Goal: Find specific page/section: Find specific page/section

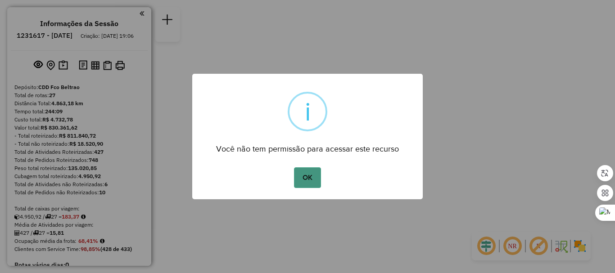
click at [306, 176] on button "OK" at bounding box center [307, 177] width 27 height 21
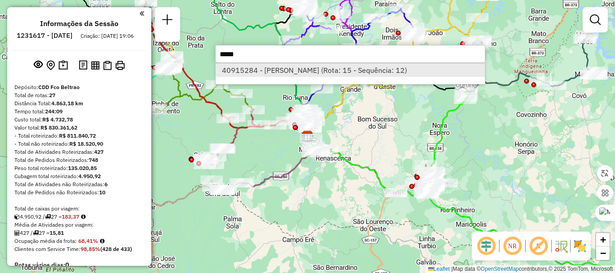
type input "*****"
click at [272, 71] on li "40915284 - [PERSON_NAME] (Rota: 15 - Sequência: 12)" at bounding box center [350, 70] width 269 height 14
select select "**********"
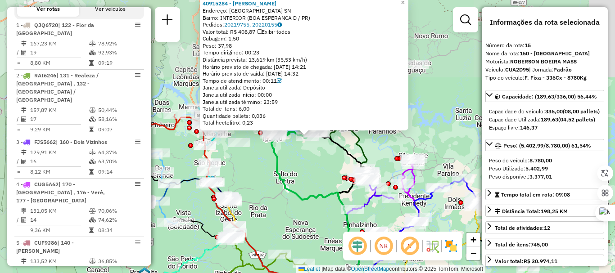
scroll to position [1096, 0]
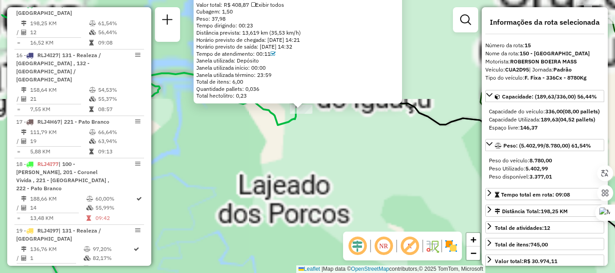
drag, startPoint x: 313, startPoint y: 111, endPoint x: 326, endPoint y: 153, distance: 44.3
click at [330, 161] on div "40915284 - [PERSON_NAME]: [GEOGRAPHIC_DATA] SN Bairro: INTERIOR (BOA ESPERANCA …" at bounding box center [307, 136] width 615 height 273
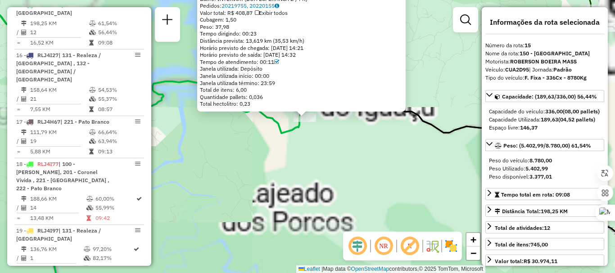
click at [292, 133] on icon at bounding box center [118, 54] width 361 height 158
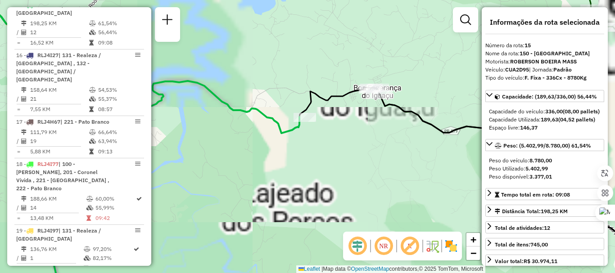
click at [293, 126] on icon at bounding box center [118, 54] width 361 height 158
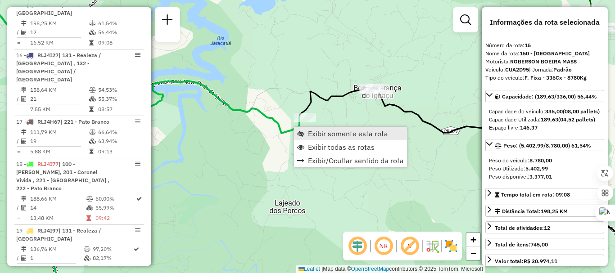
click at [352, 137] on span "Exibir somente esta rota" at bounding box center [348, 133] width 80 height 7
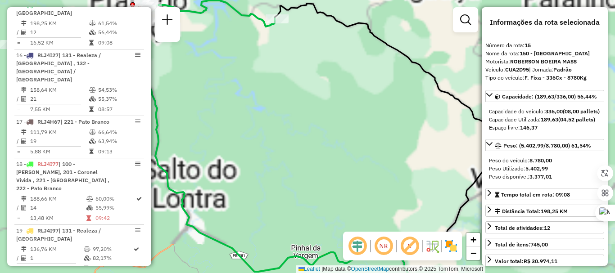
drag, startPoint x: 284, startPoint y: 76, endPoint x: 285, endPoint y: 86, distance: 10.1
click at [309, 126] on div "Janela de atendimento Grade de atendimento Capacidade Transportadoras Veículos …" at bounding box center [307, 136] width 615 height 273
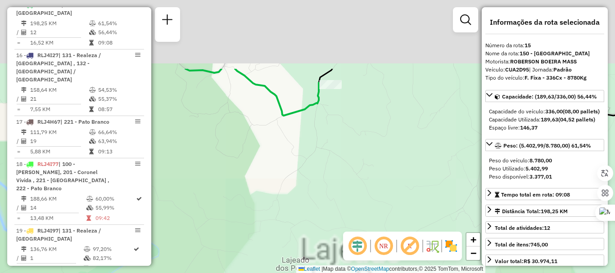
drag, startPoint x: 326, startPoint y: 56, endPoint x: 302, endPoint y: 143, distance: 90.0
click at [297, 148] on div "Janela de atendimento Grade de atendimento Capacidade Transportadoras Veículos …" at bounding box center [307, 136] width 615 height 273
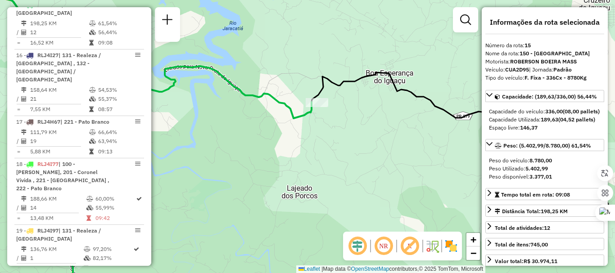
click at [302, 115] on icon at bounding box center [135, 46] width 352 height 146
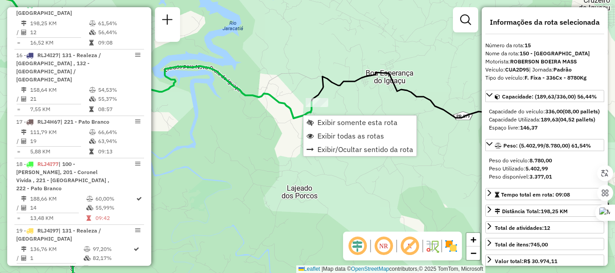
drag, startPoint x: 367, startPoint y: 135, endPoint x: 373, endPoint y: 105, distance: 30.3
click at [367, 135] on span "Exibir todas as rotas" at bounding box center [350, 135] width 67 height 7
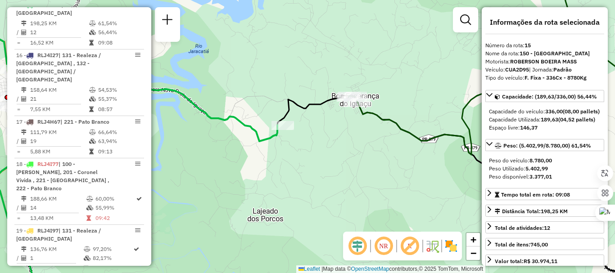
drag, startPoint x: 405, startPoint y: 118, endPoint x: 361, endPoint y: 137, distance: 47.8
click at [365, 140] on div "Janela de atendimento Grade de atendimento Capacidade Transportadoras Veículos …" at bounding box center [307, 136] width 615 height 273
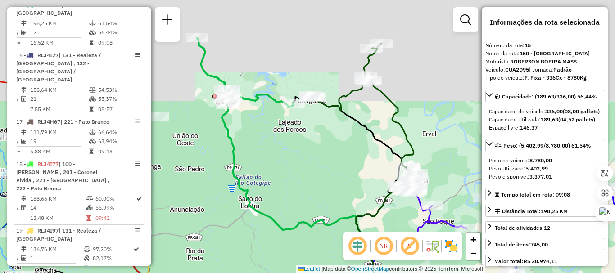
drag, startPoint x: 374, startPoint y: 144, endPoint x: 339, endPoint y: 122, distance: 40.2
click at [339, 122] on div "Janela de atendimento Grade de atendimento Capacidade Transportadoras Veículos …" at bounding box center [307, 136] width 615 height 273
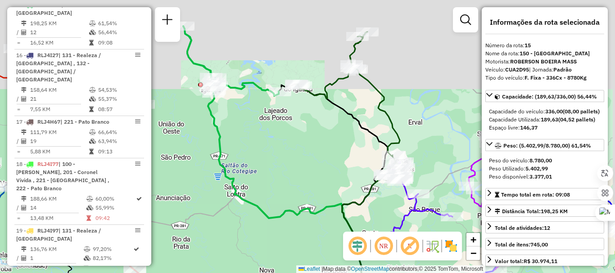
click at [338, 108] on icon at bounding box center [342, 192] width 91 height 216
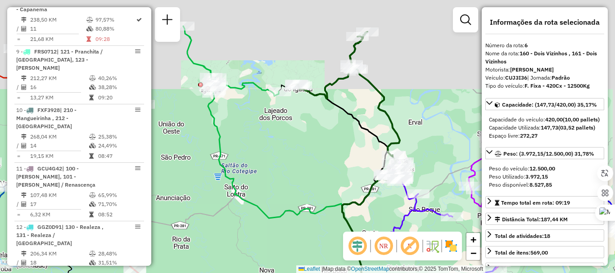
scroll to position [618, 0]
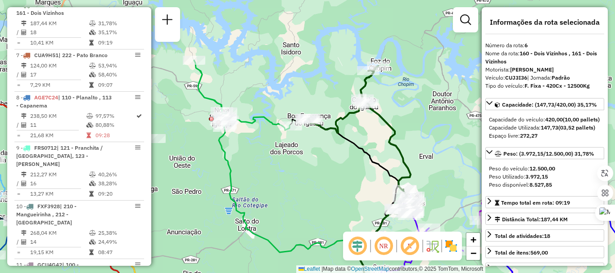
drag, startPoint x: 257, startPoint y: 129, endPoint x: 275, endPoint y: 144, distance: 23.6
click at [275, 144] on div "Janela de atendimento Grade de atendimento Capacidade Transportadoras Veículos …" at bounding box center [307, 136] width 615 height 273
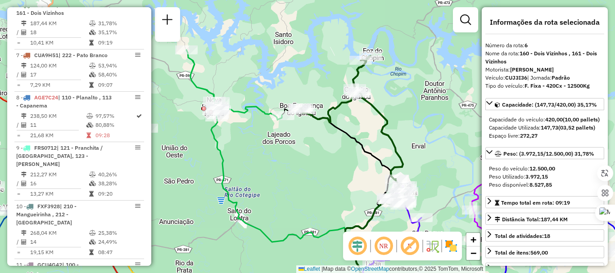
drag, startPoint x: 415, startPoint y: 109, endPoint x: 406, endPoint y: 96, distance: 16.2
click at [406, 96] on div "Janela de atendimento Grade de atendimento Capacidade Transportadoras Veículos …" at bounding box center [307, 136] width 615 height 273
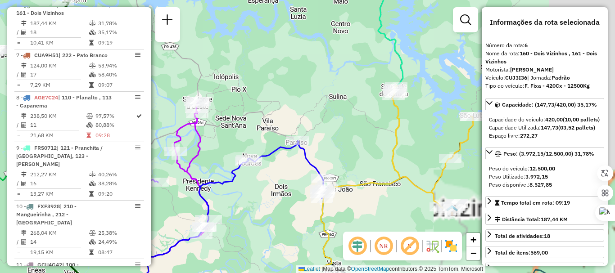
drag, startPoint x: 325, startPoint y: 85, endPoint x: 296, endPoint y: 95, distance: 31.2
click at [290, 90] on div "Janela de atendimento Grade de atendimento Capacidade Transportadoras Veículos …" at bounding box center [307, 136] width 615 height 273
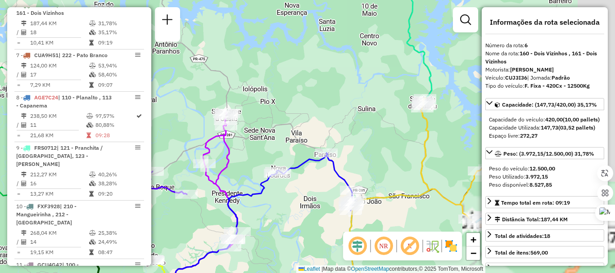
drag, startPoint x: 339, startPoint y: 131, endPoint x: 396, endPoint y: 147, distance: 59.0
click at [395, 147] on div "Janela de atendimento Grade de atendimento Capacidade Transportadoras Veículos …" at bounding box center [307, 136] width 615 height 273
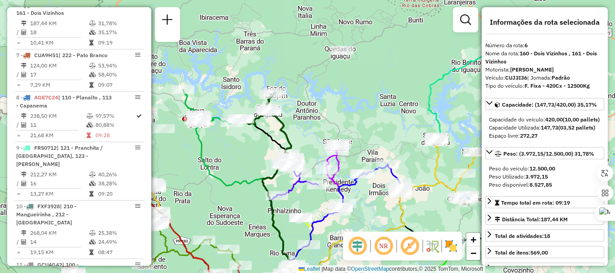
drag, startPoint x: 276, startPoint y: 103, endPoint x: 311, endPoint y: 126, distance: 41.4
click at [311, 126] on div "Janela de atendimento Grade de atendimento Capacidade Transportadoras Veículos …" at bounding box center [307, 136] width 615 height 273
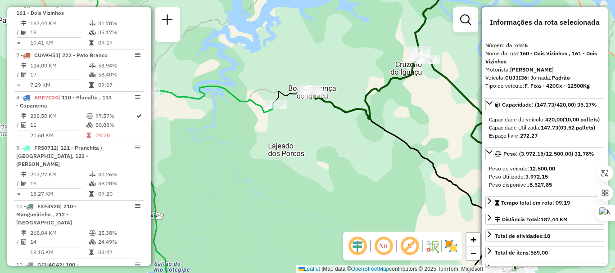
click at [232, 105] on div "Janela de atendimento Grade de atendimento Capacidade Transportadoras Veículos …" at bounding box center [307, 136] width 615 height 273
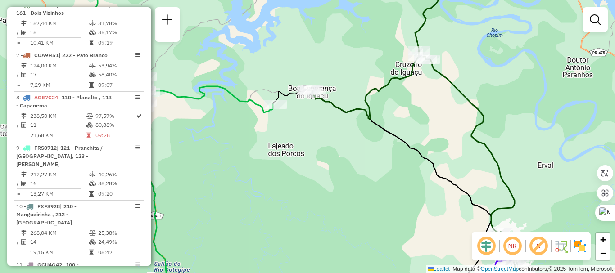
click at [237, 103] on icon at bounding box center [177, 42] width 191 height 139
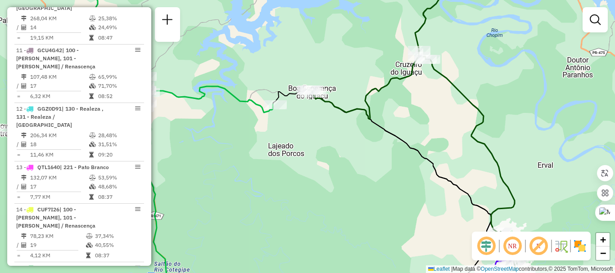
select select "**********"
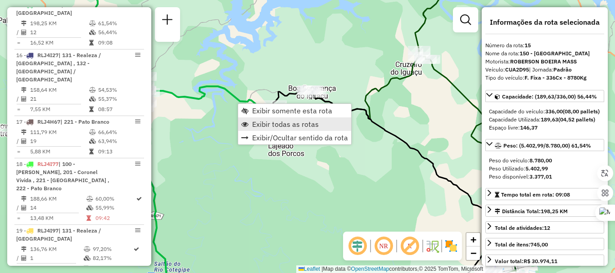
scroll to position [1096, 0]
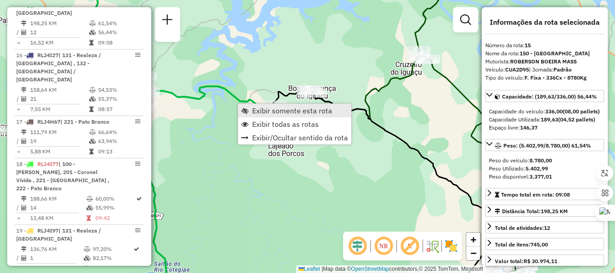
click at [293, 110] on span "Exibir somente esta rota" at bounding box center [292, 110] width 80 height 7
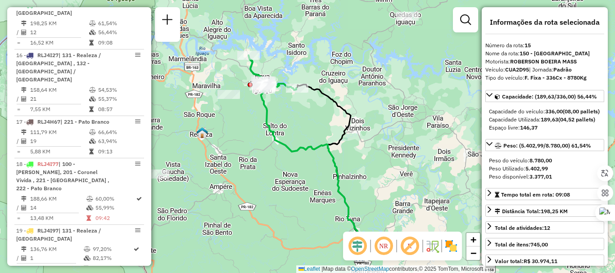
drag, startPoint x: 298, startPoint y: 104, endPoint x: 299, endPoint y: 117, distance: 12.6
click at [299, 117] on div "Janela de atendimento Grade de atendimento Capacidade Transportadoras Veículos …" at bounding box center [307, 136] width 615 height 273
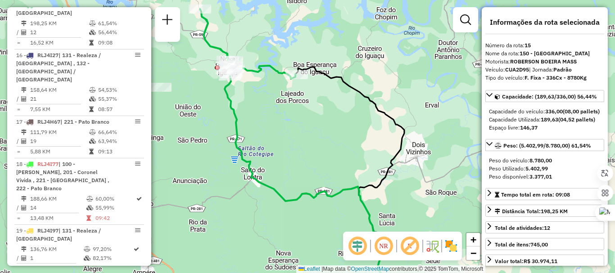
click at [320, 195] on icon at bounding box center [309, 188] width 168 height 224
click at [321, 194] on icon at bounding box center [309, 188] width 168 height 224
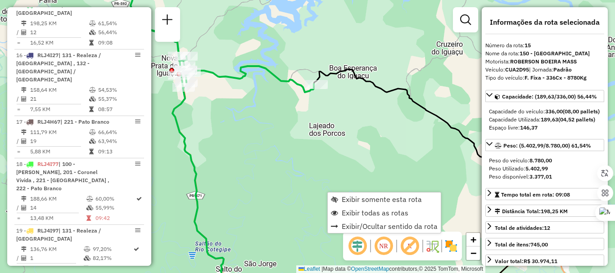
drag, startPoint x: 311, startPoint y: 116, endPoint x: 321, endPoint y: 122, distance: 11.4
click at [321, 122] on div "Janela de atendimento Grade de atendimento Capacidade Transportadoras Veículos …" at bounding box center [307, 136] width 615 height 273
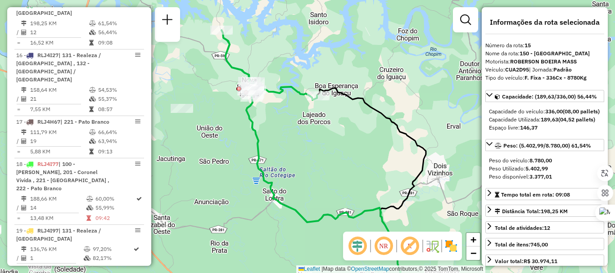
click at [359, 213] on icon at bounding box center [324, 198] width 157 height 203
click at [357, 217] on icon at bounding box center [324, 198] width 157 height 203
click at [353, 215] on icon at bounding box center [324, 198] width 157 height 203
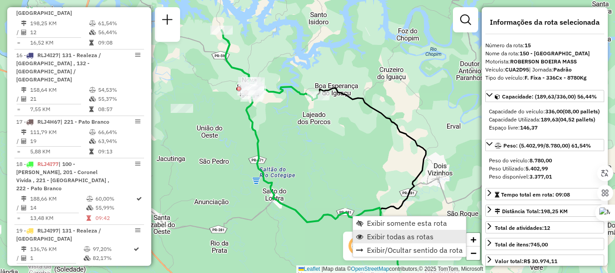
click at [402, 233] on span "Exibir todas as rotas" at bounding box center [400, 236] width 67 height 7
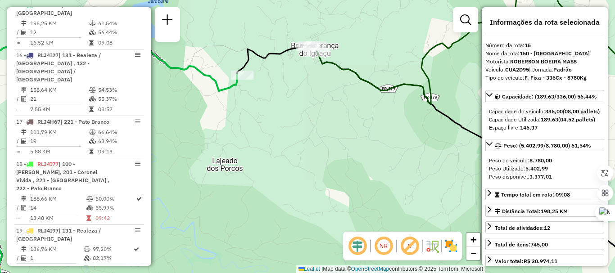
drag, startPoint x: 297, startPoint y: 109, endPoint x: 333, endPoint y: 122, distance: 38.5
click at [333, 122] on div "Janela de atendimento Grade de atendimento Capacidade Transportadoras Veículos …" at bounding box center [307, 136] width 615 height 273
